Goal: Information Seeking & Learning: Learn about a topic

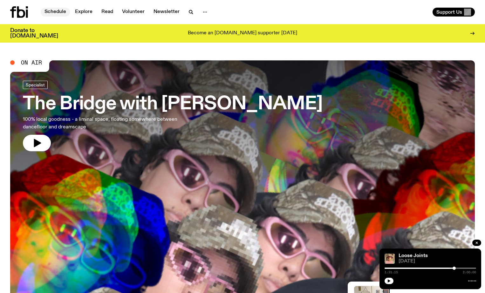
click at [54, 11] on link "Schedule" at bounding box center [55, 12] width 29 height 9
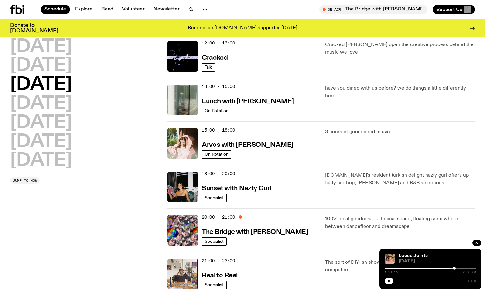
scroll to position [176, 0]
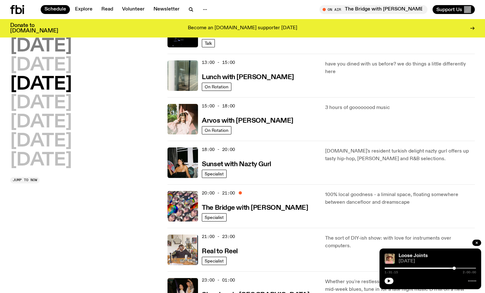
click at [63, 47] on h2 "[DATE]" at bounding box center [41, 47] width 62 height 18
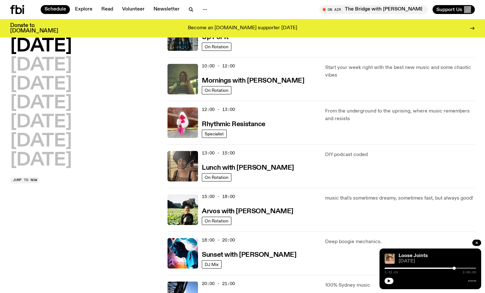
scroll to position [121, 0]
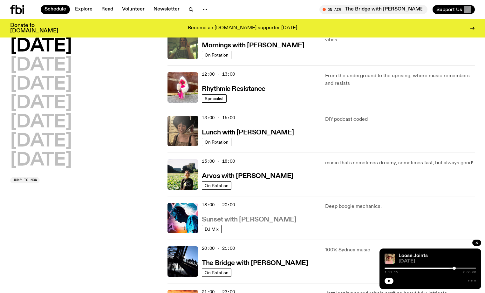
click at [231, 220] on h3 "Sunset with [PERSON_NAME]" at bounding box center [249, 220] width 94 height 7
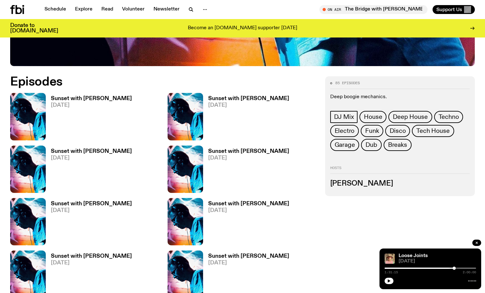
scroll to position [341, 0]
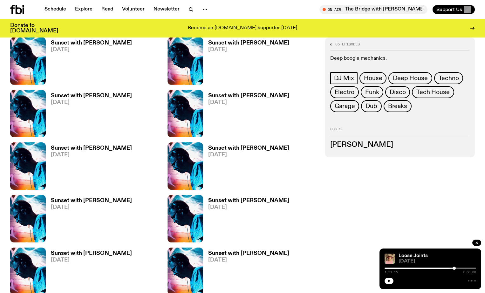
click at [85, 149] on h3 "Sunset with [PERSON_NAME]" at bounding box center [91, 148] width 81 height 5
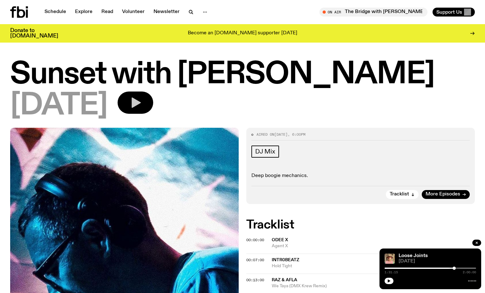
click at [141, 104] on icon "button" at bounding box center [136, 103] width 9 height 10
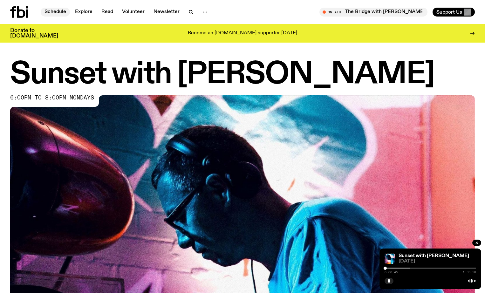
click at [59, 13] on link "Schedule" at bounding box center [55, 12] width 29 height 9
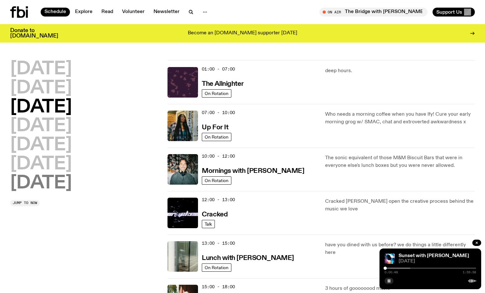
click at [49, 181] on h2 "Sunday" at bounding box center [41, 184] width 62 height 18
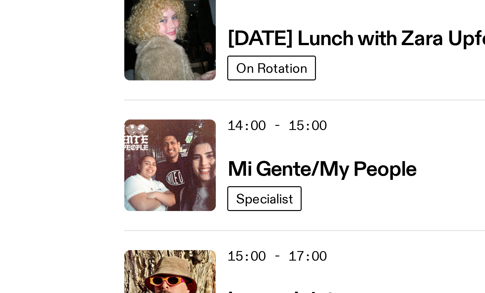
scroll to position [282, 0]
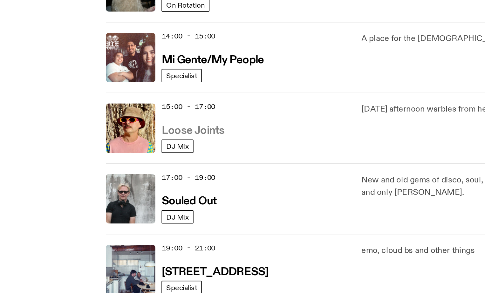
click at [202, 142] on h3 "Loose Joints" at bounding box center [221, 145] width 39 height 7
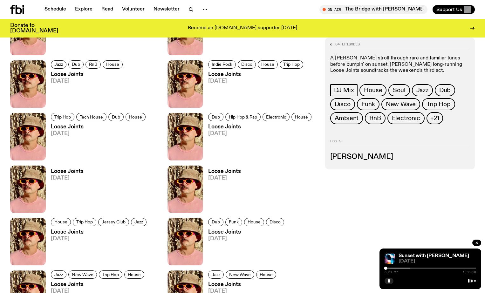
scroll to position [424, 0]
click at [64, 129] on h3 "Loose Joints" at bounding box center [99, 126] width 97 height 5
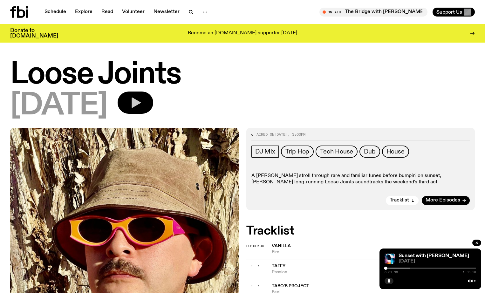
click at [141, 105] on icon "button" at bounding box center [136, 103] width 9 height 10
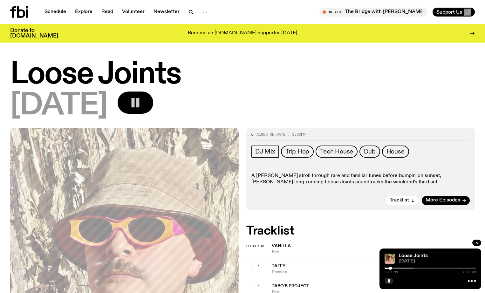
click at [238, 0] on div "Schedule Explore Read Volunteer Newsletter On Air The Bridge with Diana Kalkoul…" at bounding box center [242, 12] width 485 height 24
click at [140, 104] on rect "button" at bounding box center [137, 103] width 3 height 10
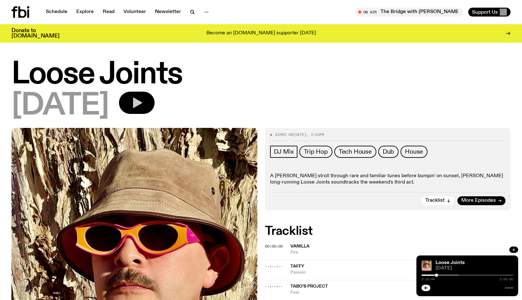
click at [426, 288] on icon "button" at bounding box center [426, 287] width 3 height 3
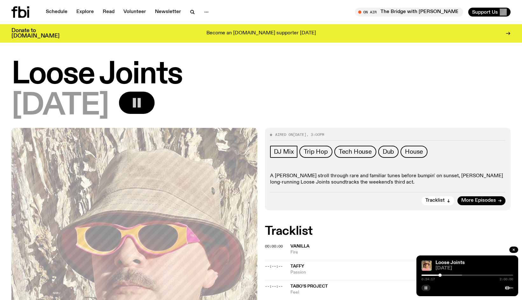
click at [476, 275] on div at bounding box center [467, 274] width 92 height 1
click at [484, 275] on div at bounding box center [467, 274] width 92 height 1
click at [485, 275] on div at bounding box center [445, 274] width 92 height 1
click at [229, 105] on div "[DATE]" at bounding box center [260, 106] width 499 height 29
click at [155, 111] on button "button" at bounding box center [137, 103] width 36 height 22
